Goal: Task Accomplishment & Management: Complete application form

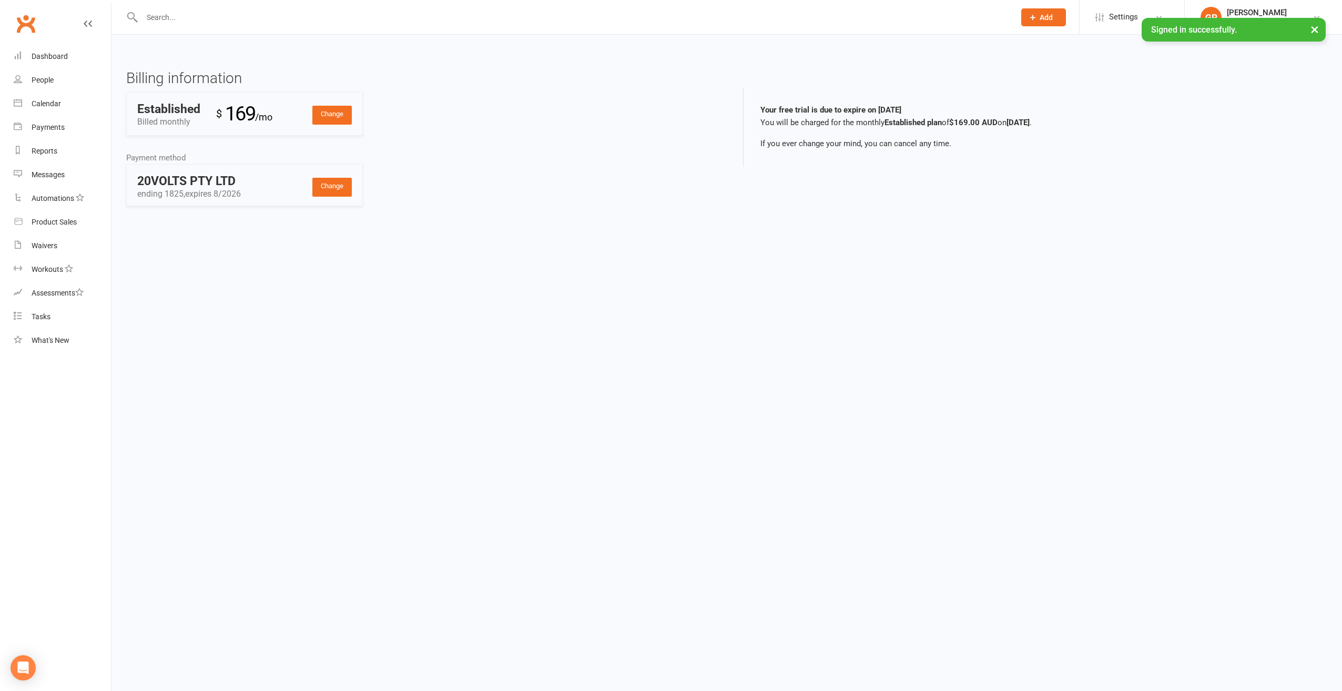
click at [1318, 24] on button "×" at bounding box center [1314, 29] width 19 height 23
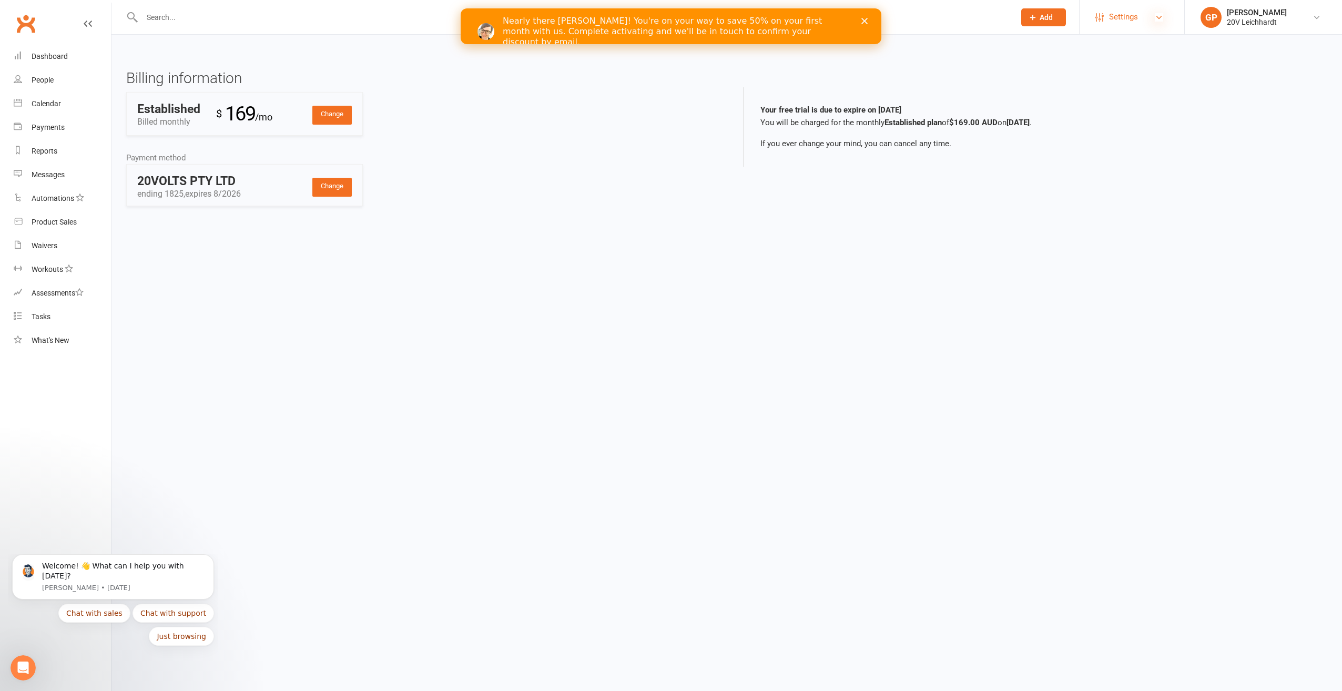
click at [1161, 19] on icon at bounding box center [1159, 17] width 8 height 8
click at [1115, 264] on link "Users" at bounding box center [1131, 269] width 105 height 24
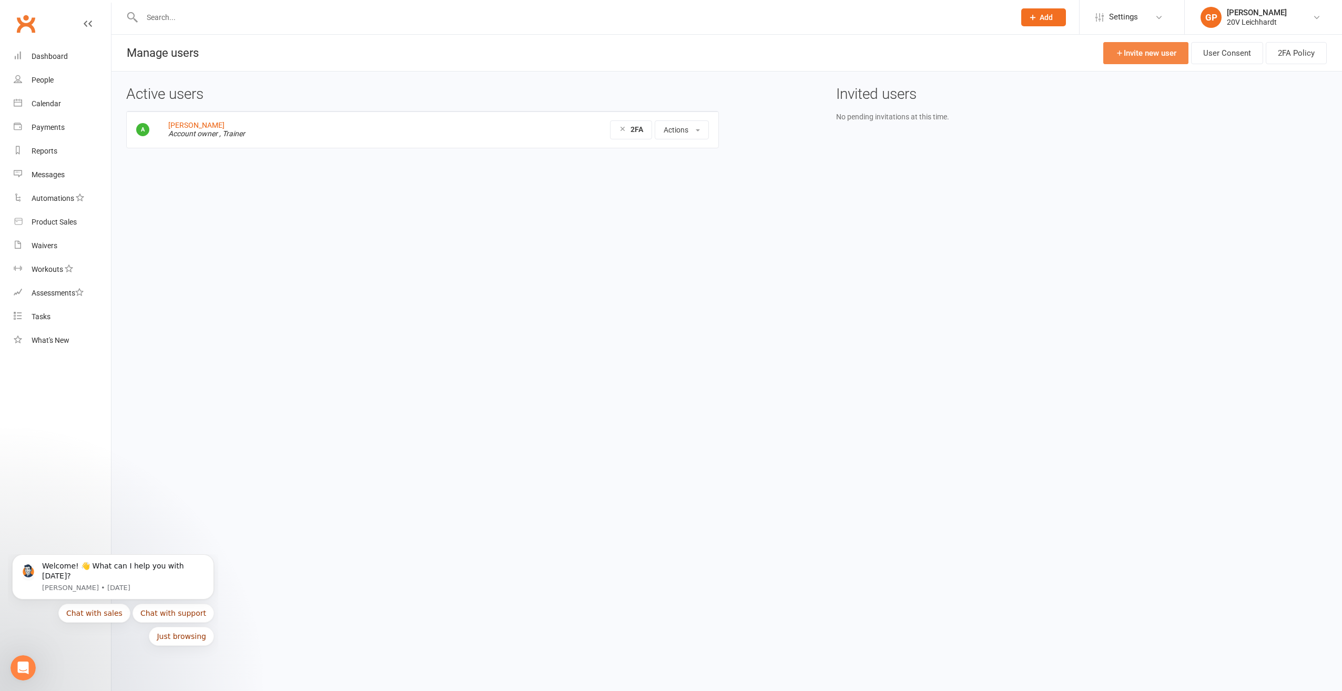
click at [1142, 55] on link "Invite new user" at bounding box center [1145, 53] width 85 height 22
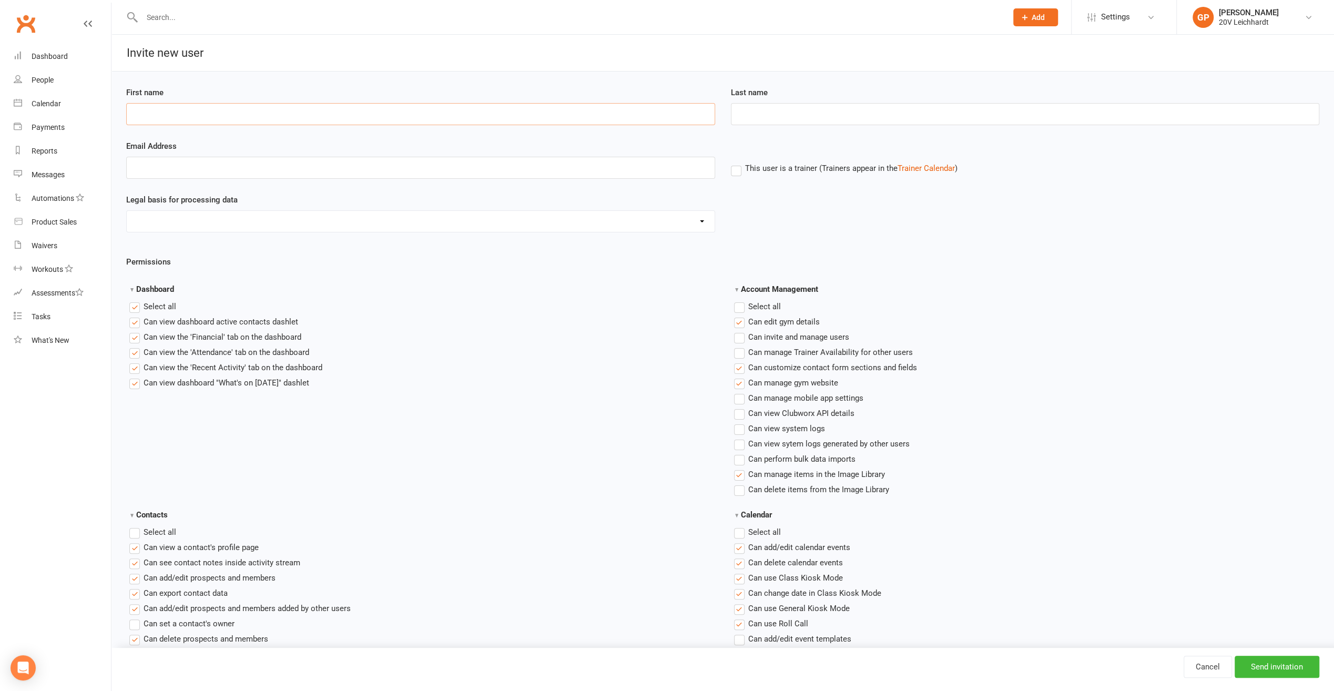
click at [200, 117] on input "First name" at bounding box center [420, 114] width 589 height 22
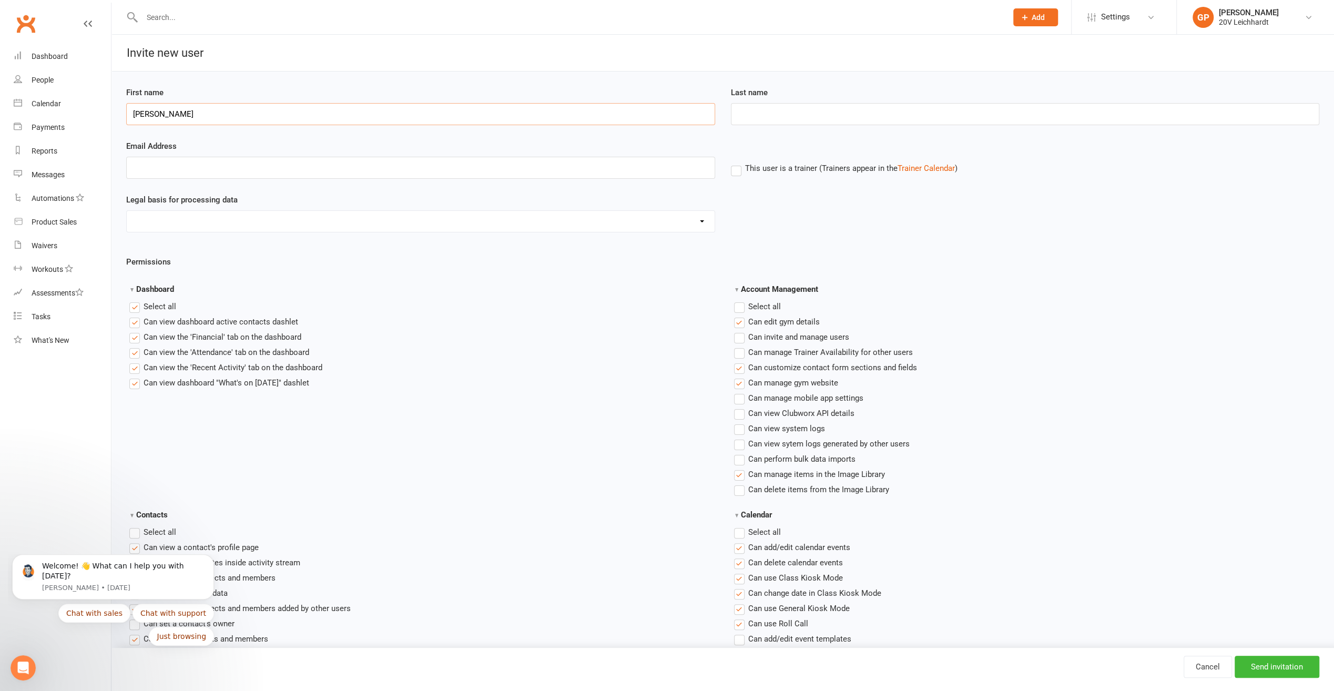
type input "Joel"
type input "Cox"
type input "joel@20v.studio"
click at [740, 531] on label "Select all" at bounding box center [757, 532] width 47 height 13
click at [740, 526] on input "Calendar" at bounding box center [737, 526] width 7 height 0
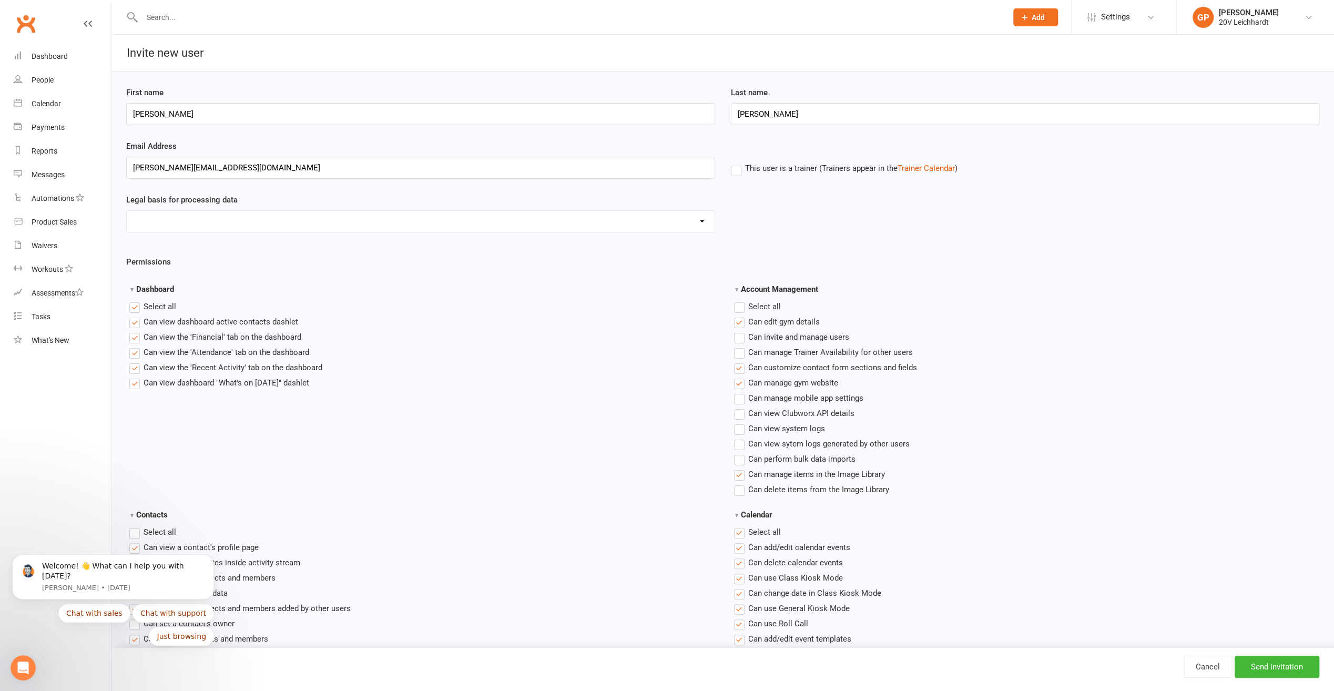
click at [739, 308] on label "Select all" at bounding box center [757, 306] width 47 height 13
click at [739, 300] on input "Account Management" at bounding box center [737, 300] width 7 height 0
click at [133, 530] on label "Select all" at bounding box center [152, 532] width 47 height 13
click at [133, 526] on input "Contacts" at bounding box center [132, 526] width 7 height 0
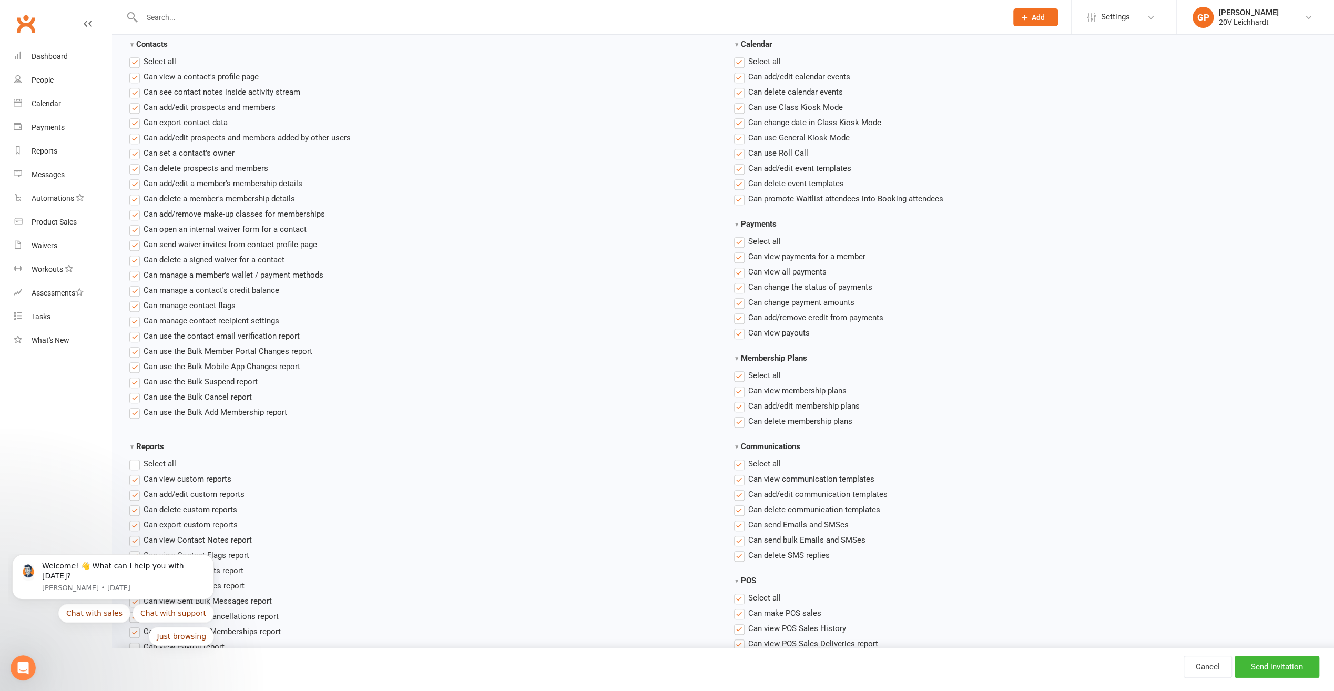
scroll to position [473, 0]
click at [134, 464] on label "Select all" at bounding box center [152, 461] width 47 height 13
click at [134, 455] on input "Reports" at bounding box center [132, 455] width 7 height 0
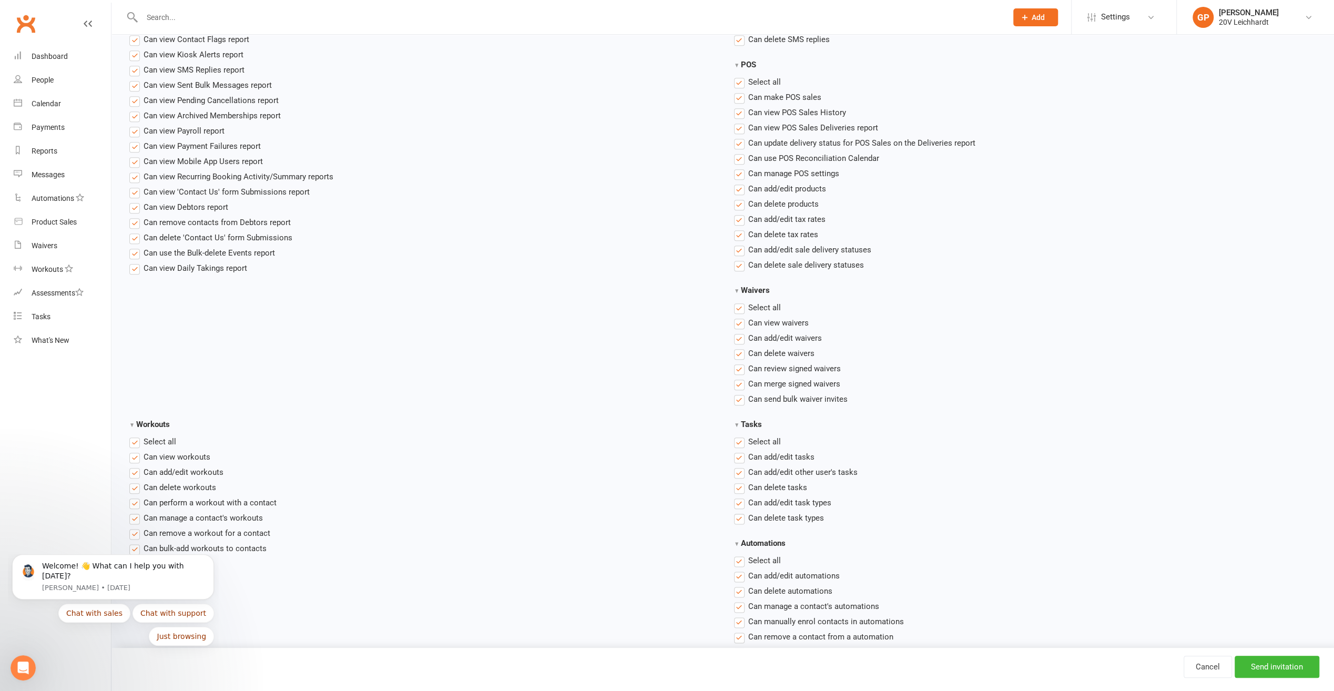
scroll to position [1286, 0]
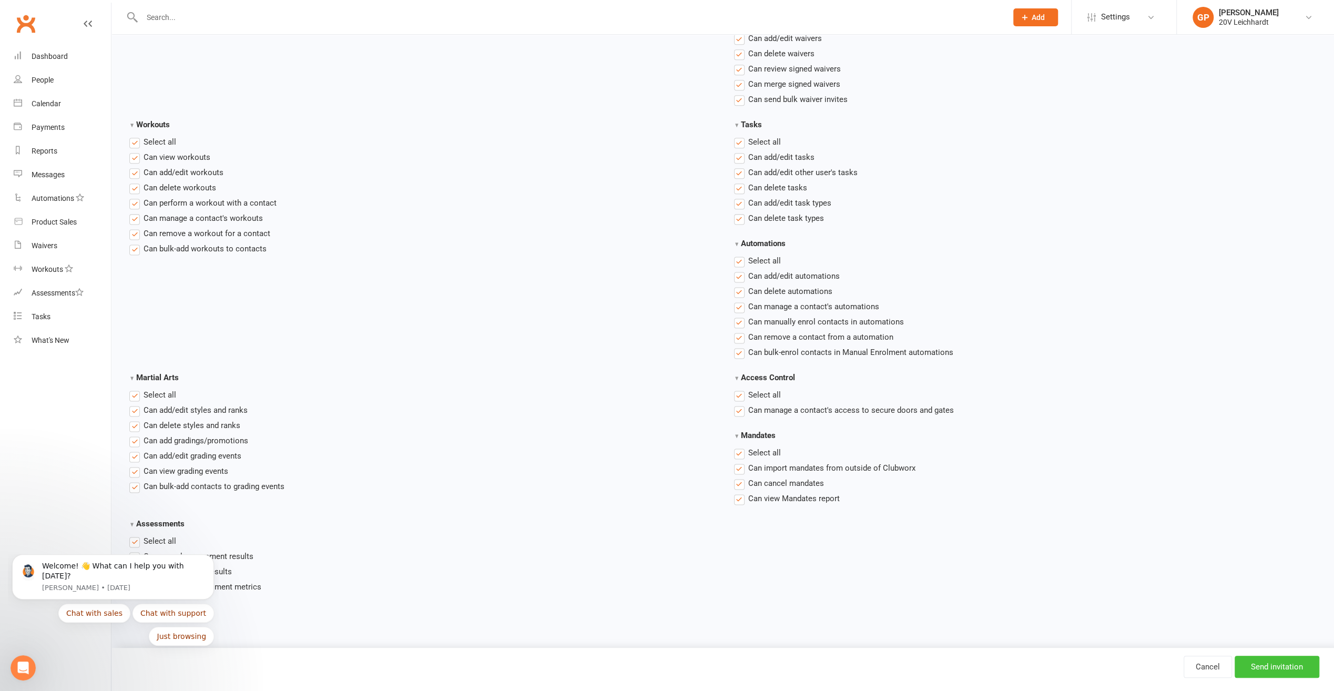
click at [1260, 664] on input "Send invitation" at bounding box center [1277, 667] width 85 height 22
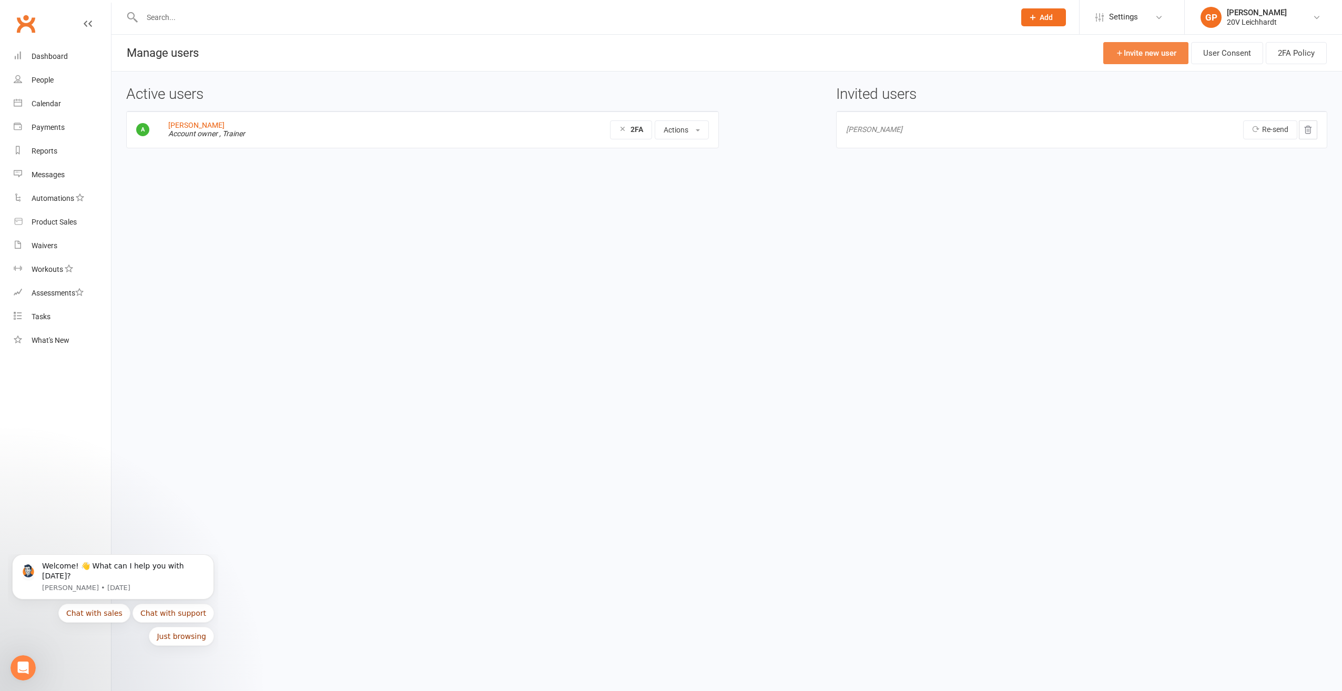
click at [1144, 55] on link "Invite new user" at bounding box center [1145, 53] width 85 height 22
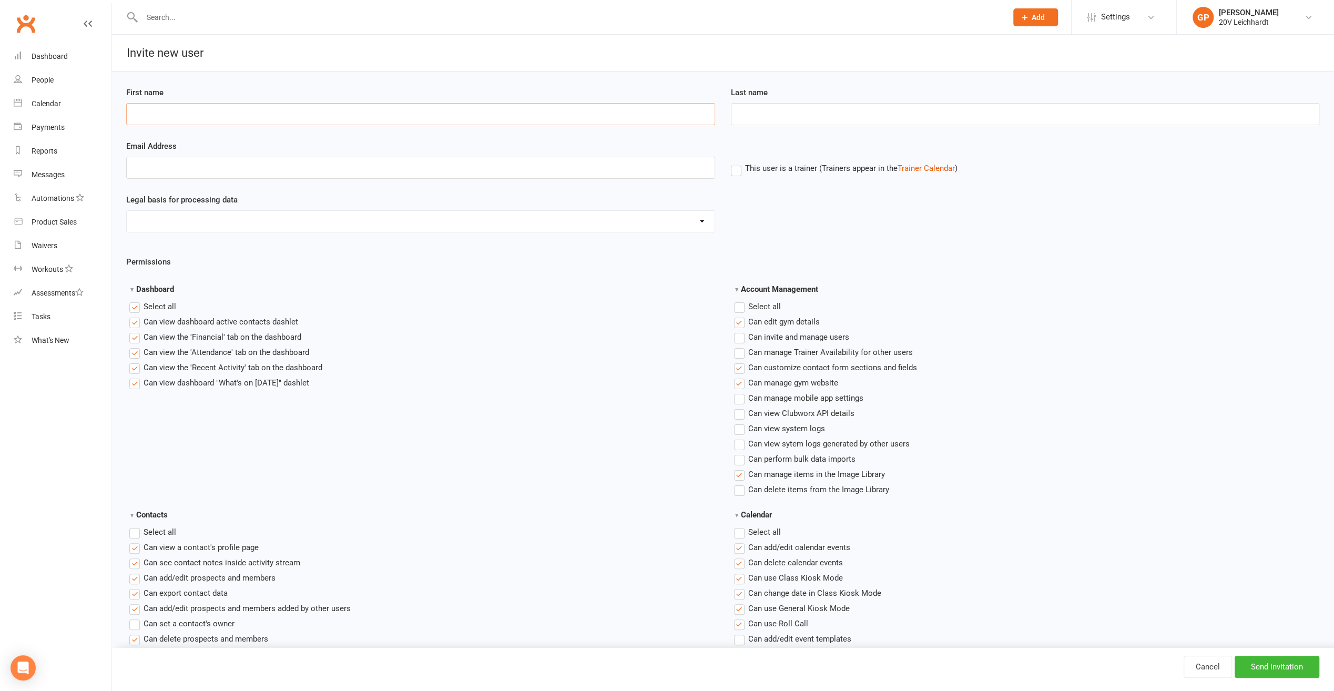
click at [190, 124] on input "First name" at bounding box center [420, 114] width 589 height 22
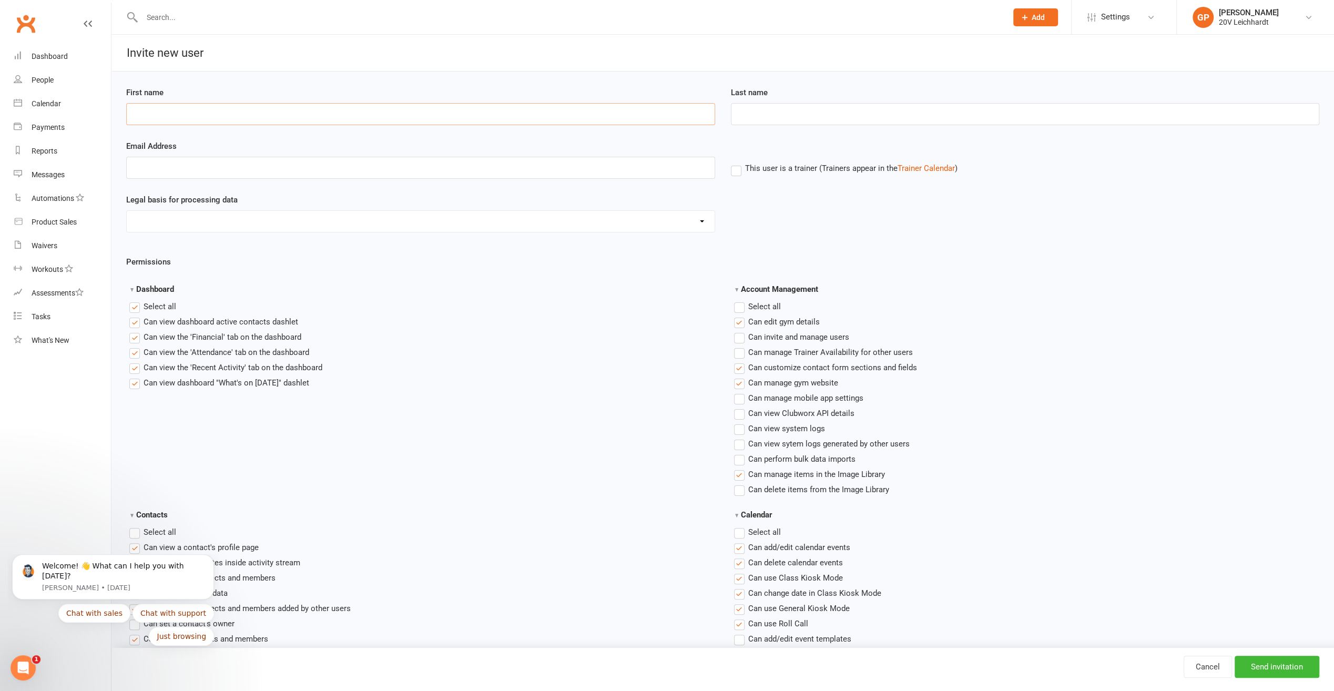
type input "Graham"
type input "Pearson"
click at [166, 171] on input "Email Address" at bounding box center [420, 168] width 589 height 22
type input "graham@20v.studio"
click at [239, 218] on select "Consent provided by contact Legitimate Interest - Existing Customer Legitimate …" at bounding box center [421, 221] width 588 height 21
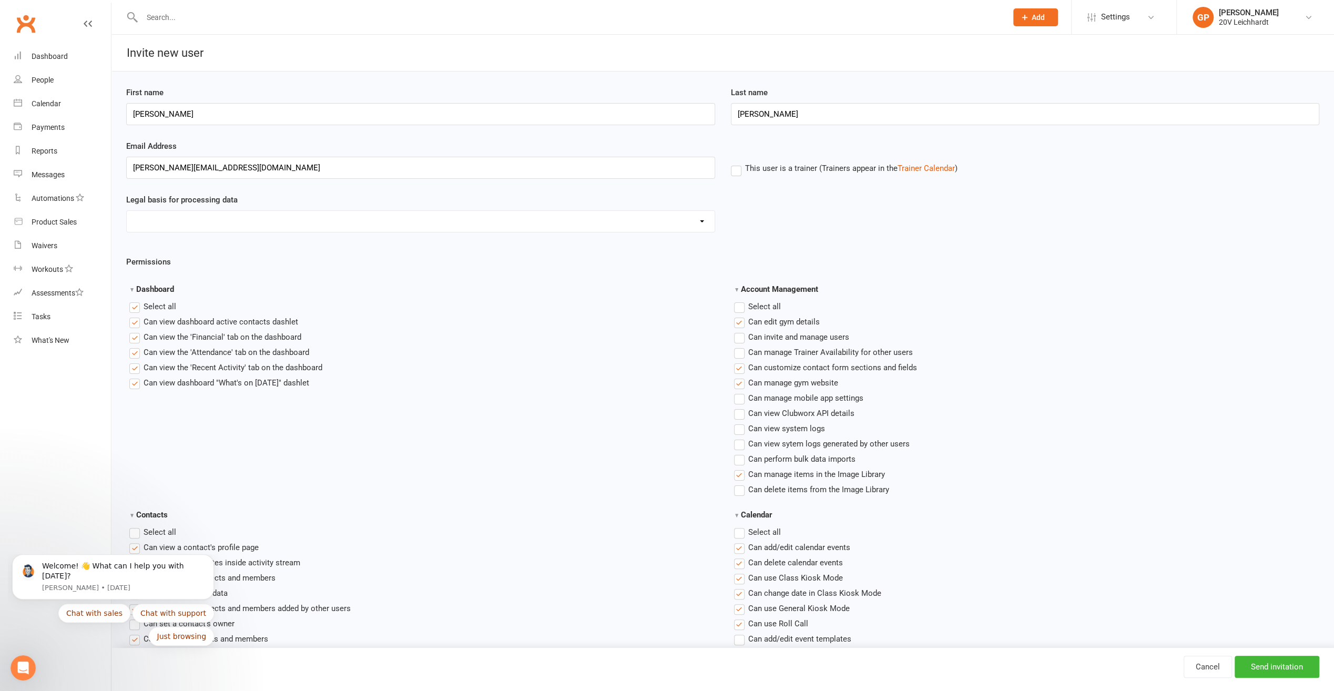
click at [919, 209] on div "Legal basis for processing data Consent provided by contact Legitimate Interest…" at bounding box center [722, 212] width 1209 height 39
click at [735, 309] on label "Select all" at bounding box center [757, 306] width 47 height 13
click at [735, 300] on input "Account Management" at bounding box center [737, 300] width 7 height 0
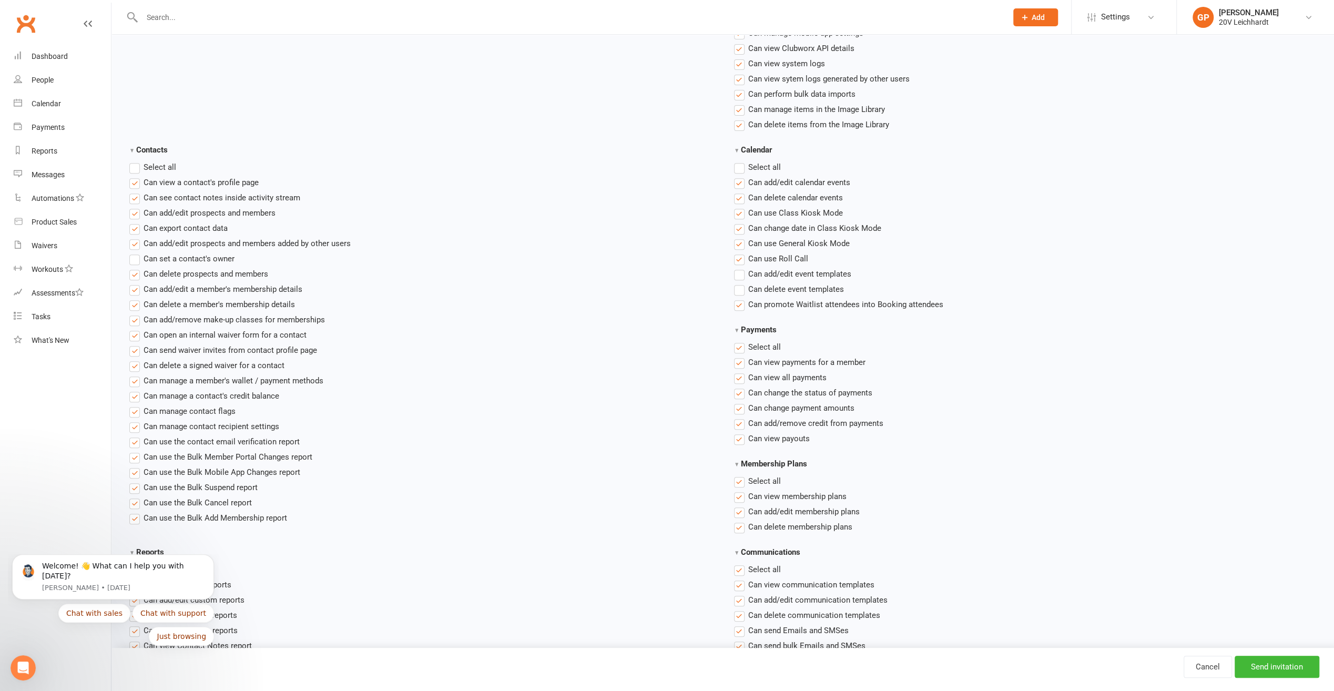
scroll to position [368, 0]
click at [135, 164] on label "Select all" at bounding box center [152, 164] width 47 height 13
click at [135, 158] on input "Contacts" at bounding box center [132, 158] width 7 height 0
click at [740, 161] on label "Select all" at bounding box center [757, 164] width 47 height 13
click at [740, 158] on input "Calendar" at bounding box center [737, 158] width 7 height 0
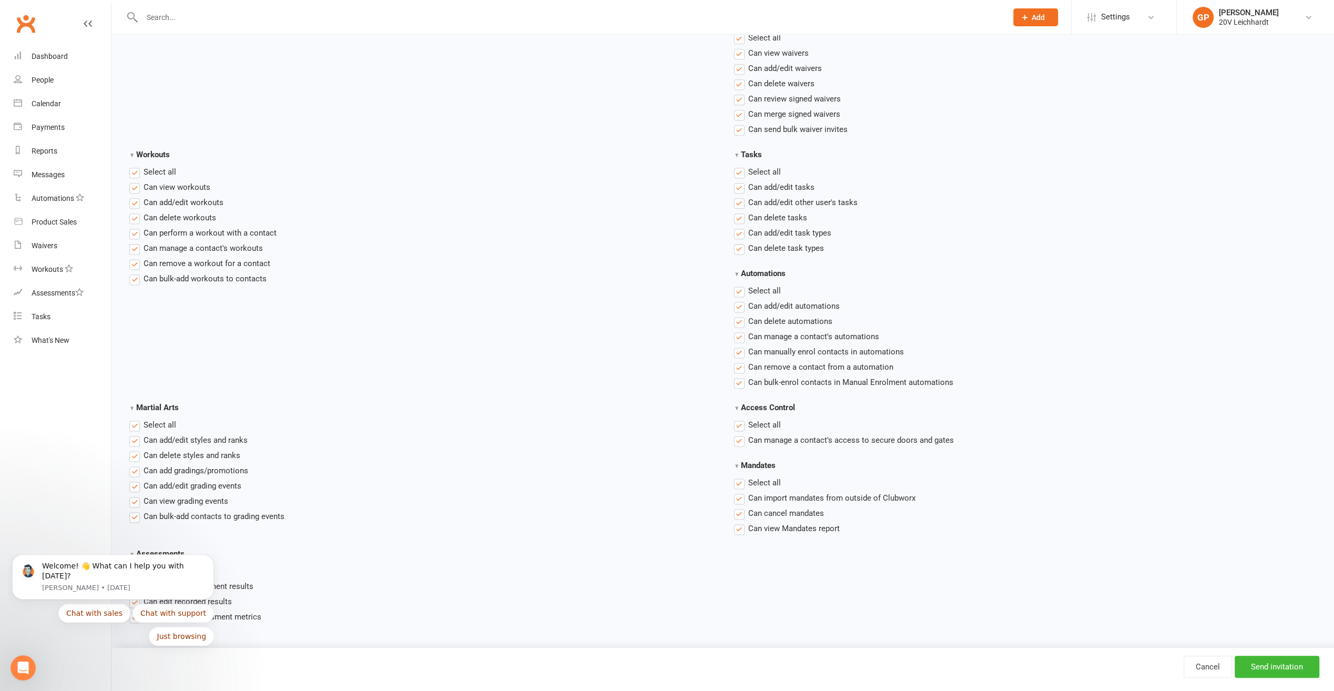
scroll to position [1286, 0]
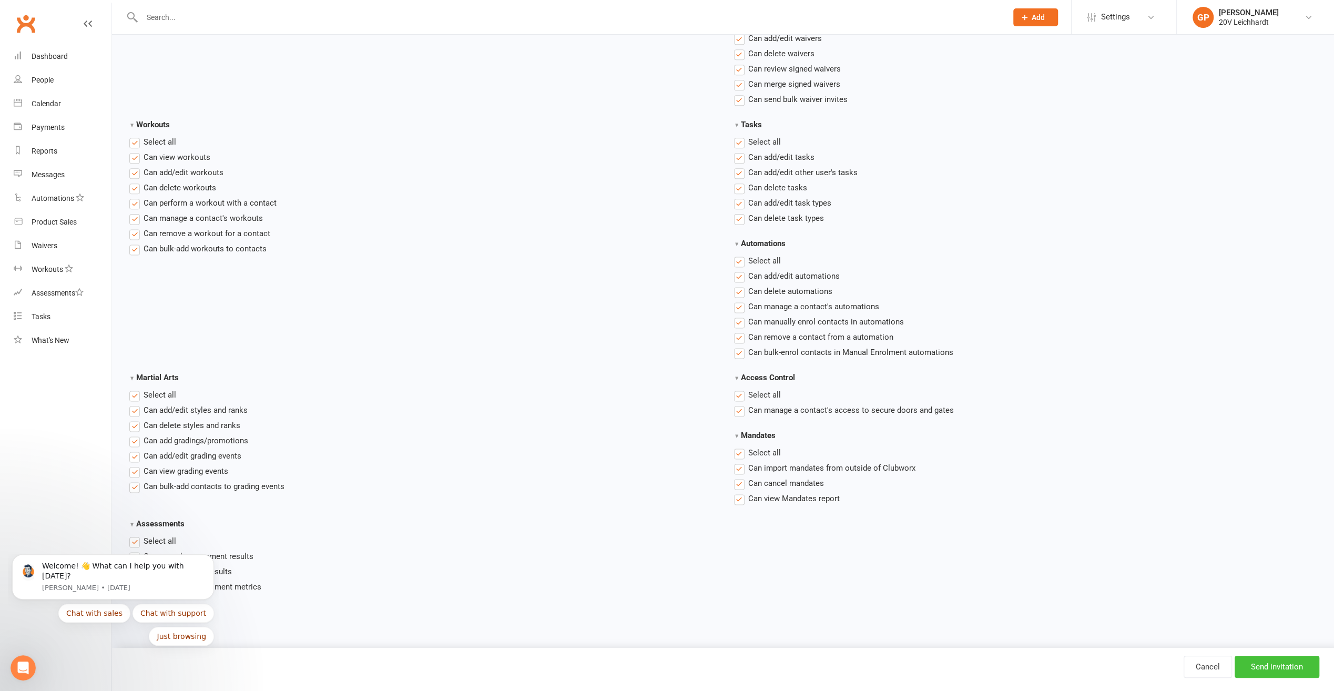
click at [1260, 664] on input "Send invitation" at bounding box center [1277, 667] width 85 height 22
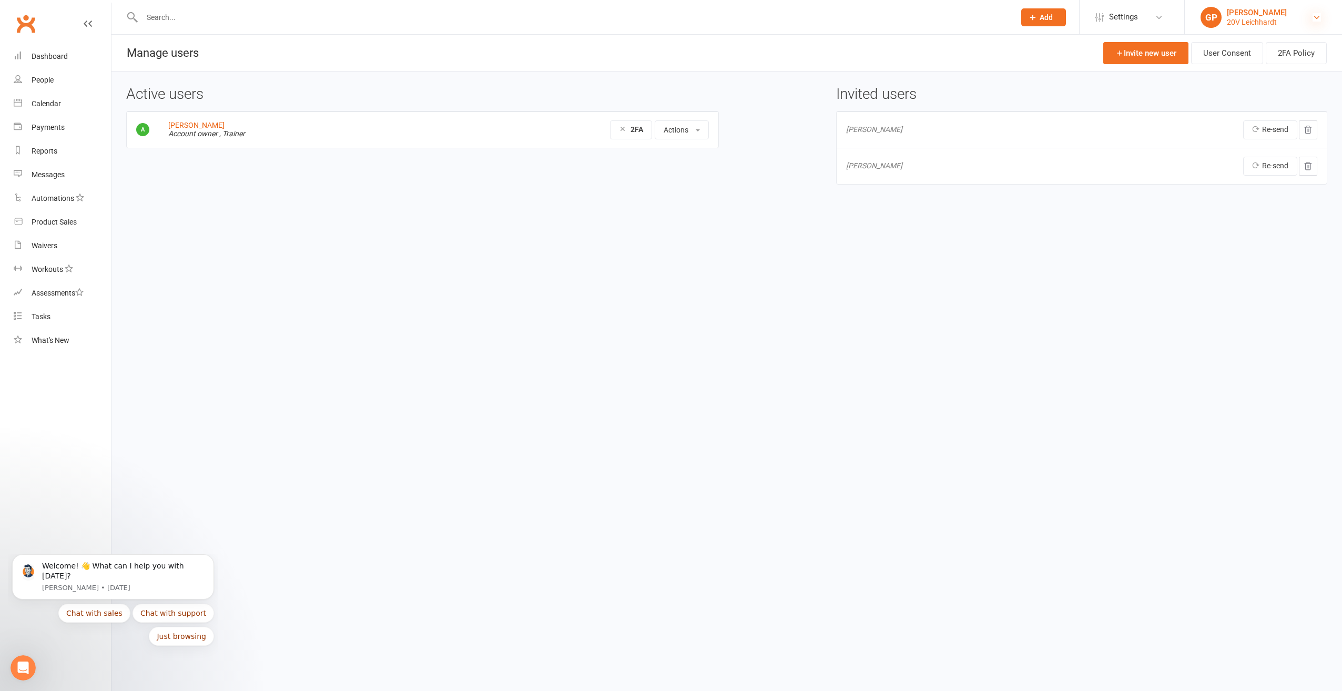
click at [1313, 17] on icon at bounding box center [1316, 17] width 8 height 8
click at [1228, 170] on link "Sign out" at bounding box center [1263, 170] width 157 height 24
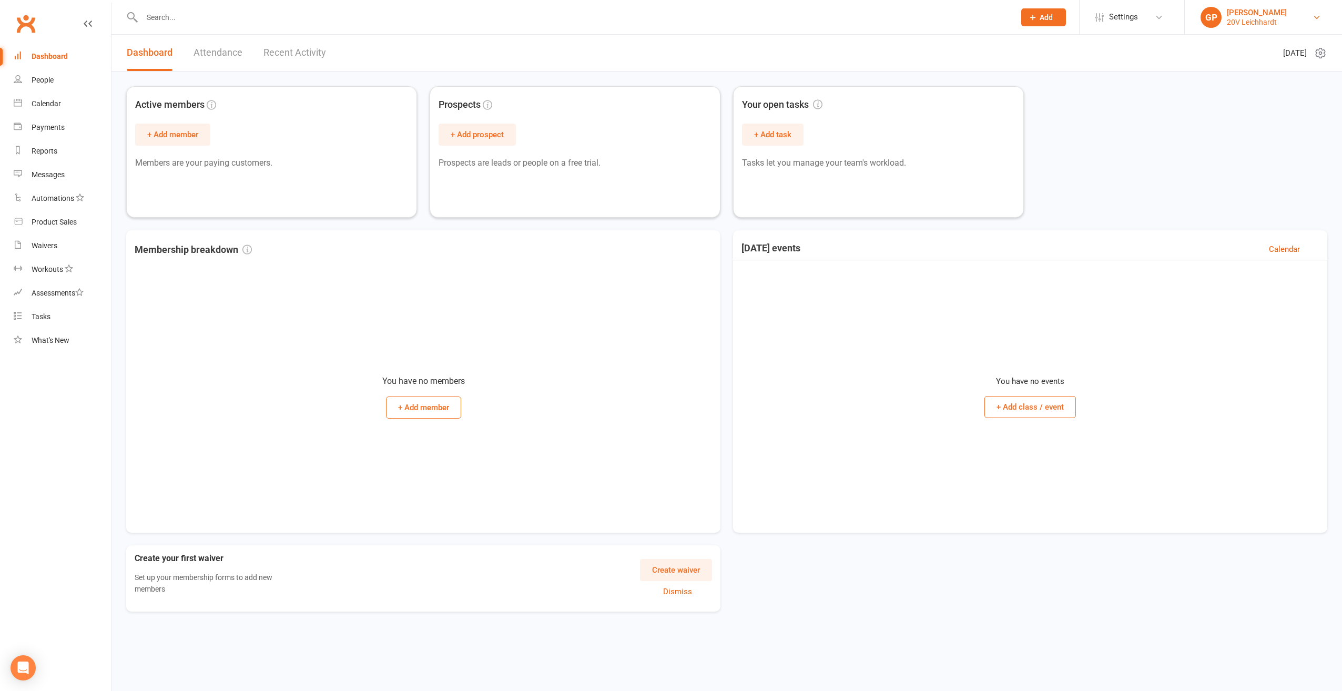
click at [1305, 21] on link "GP Graham Pearson 20V Leichhardt" at bounding box center [1263, 17] width 126 height 21
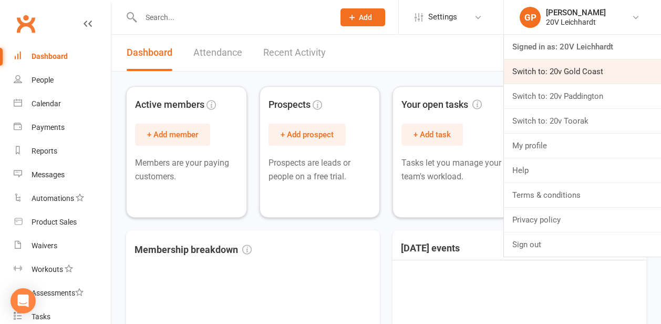
click at [586, 76] on link "Switch to: 20v Gold Coast" at bounding box center [582, 71] width 157 height 24
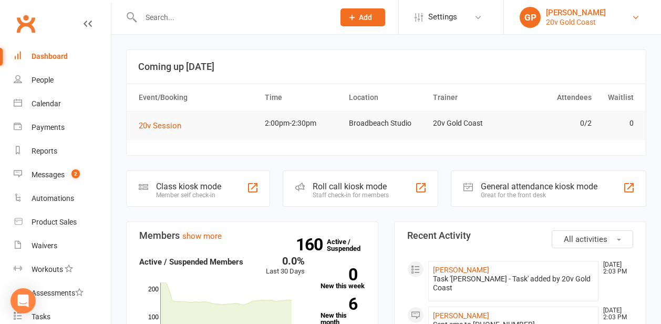
click at [627, 18] on link "GP Graham Pearson 20v Gold Coast" at bounding box center [583, 17] width 126 height 21
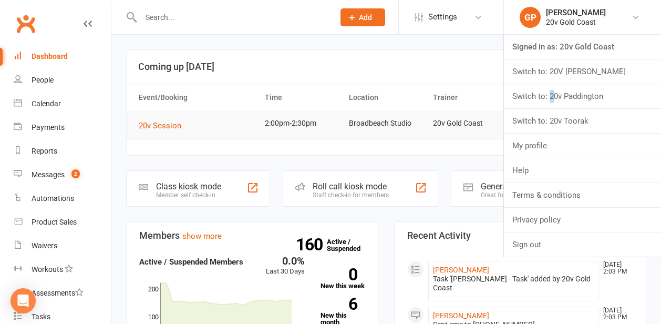
click at [551, 103] on link "Switch to: 20v Paddington" at bounding box center [582, 96] width 157 height 24
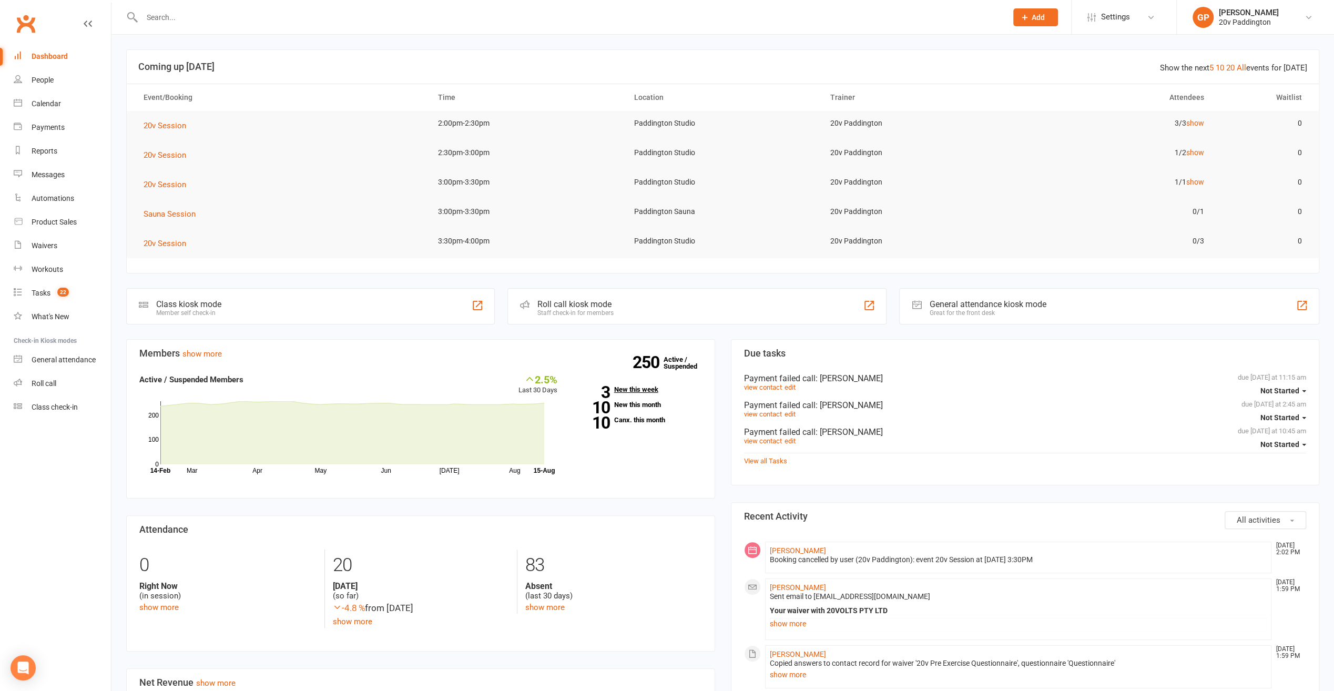
click at [643, 323] on link "3 New this week" at bounding box center [637, 389] width 129 height 7
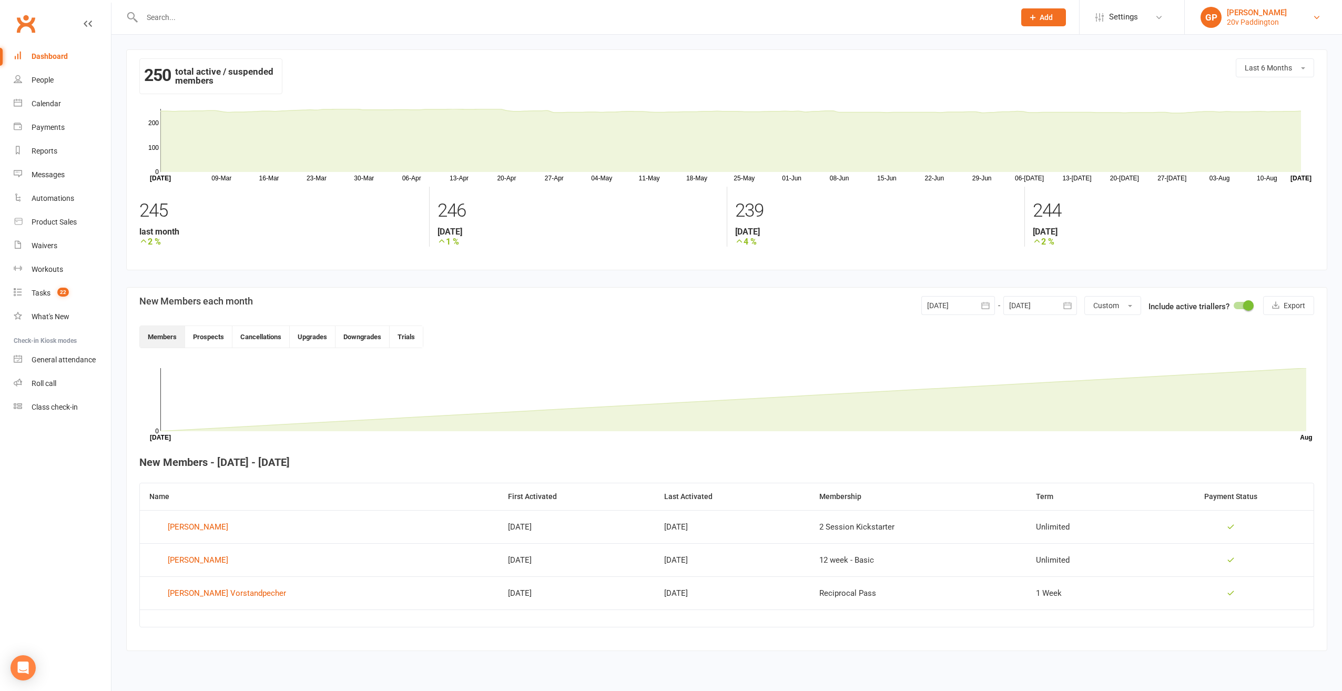
click at [669, 16] on link "[PERSON_NAME] 20v Paddington" at bounding box center [1263, 17] width 126 height 21
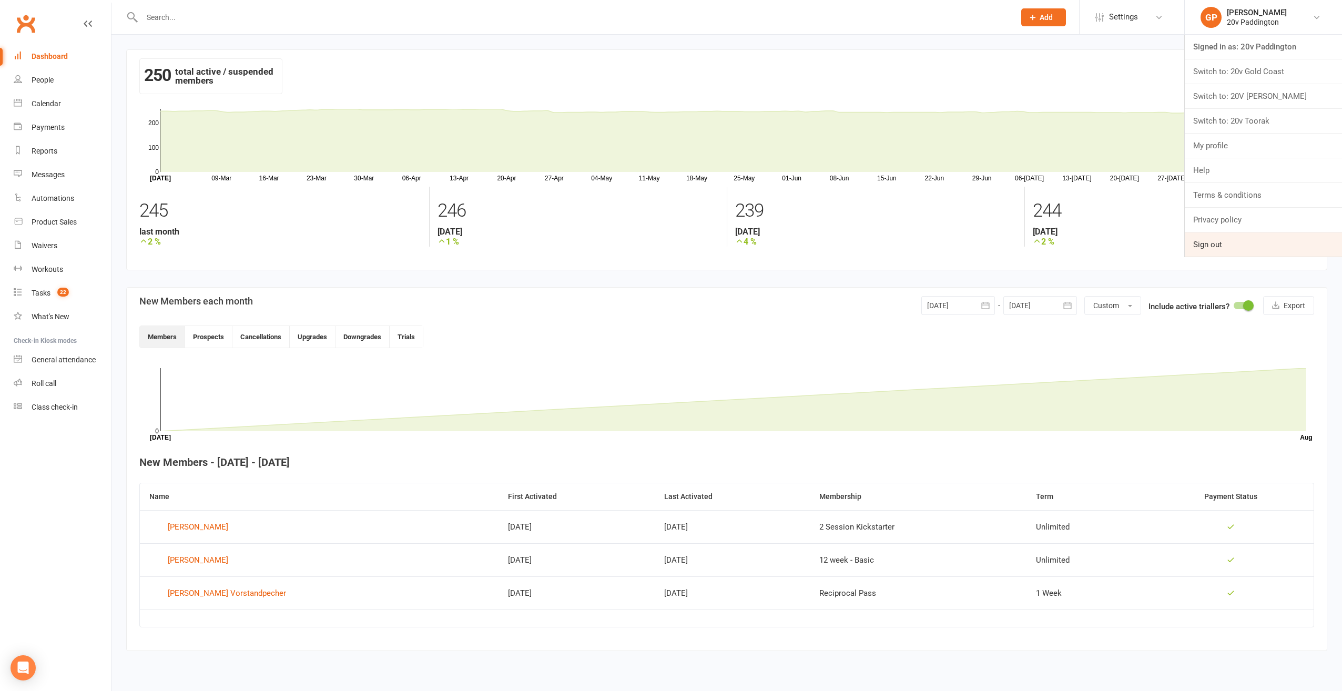
click at [669, 240] on link "Sign out" at bounding box center [1263, 244] width 157 height 24
